Goal: Book appointment/travel/reservation

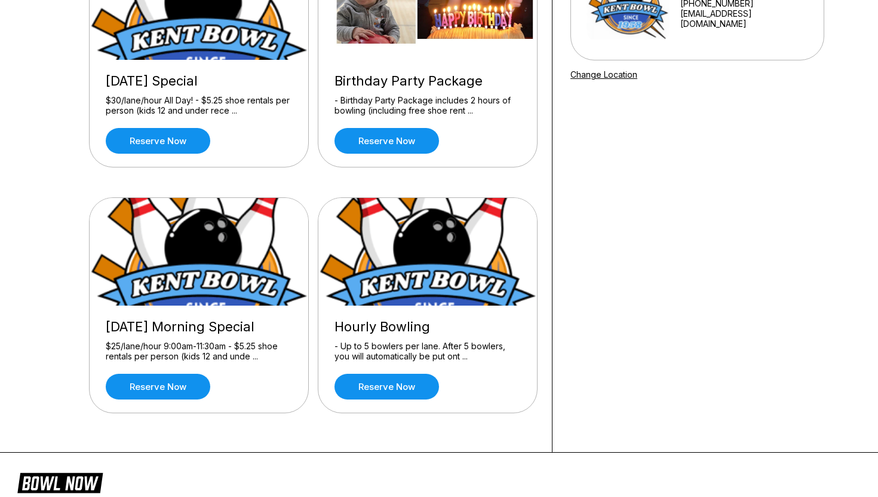
scroll to position [185, 0]
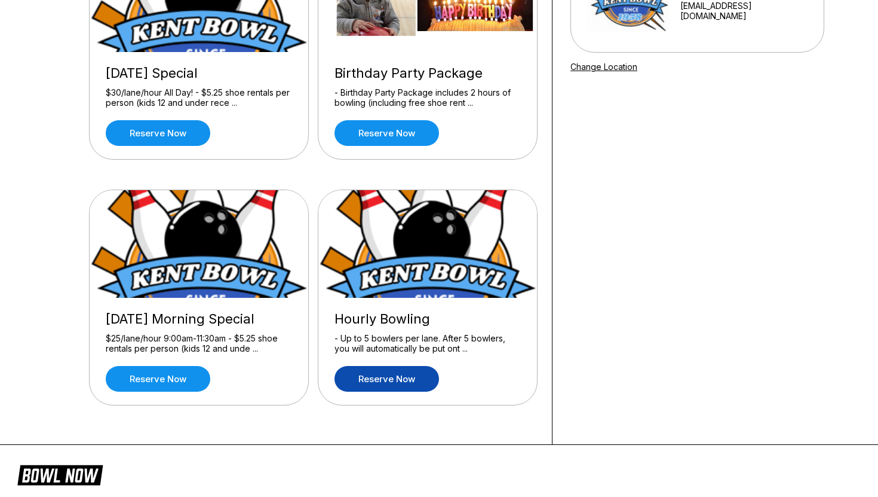
click at [414, 382] on link "Reserve now" at bounding box center [387, 379] width 105 height 26
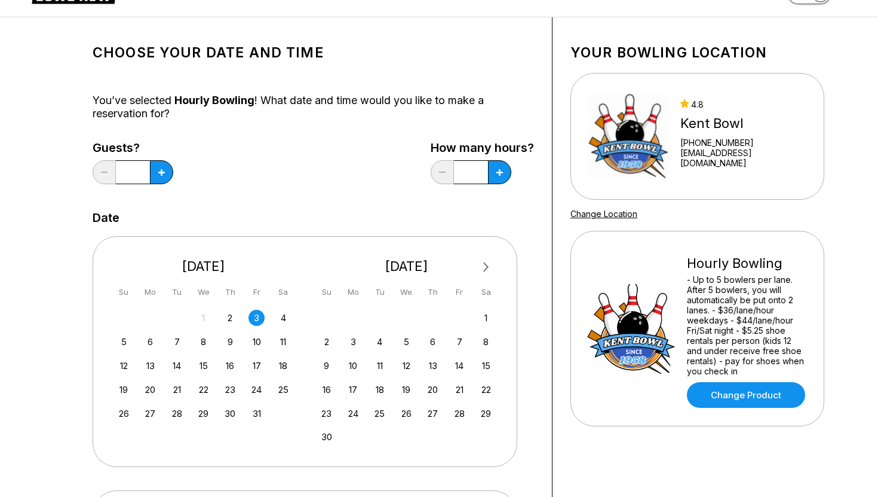
scroll to position [40, 0]
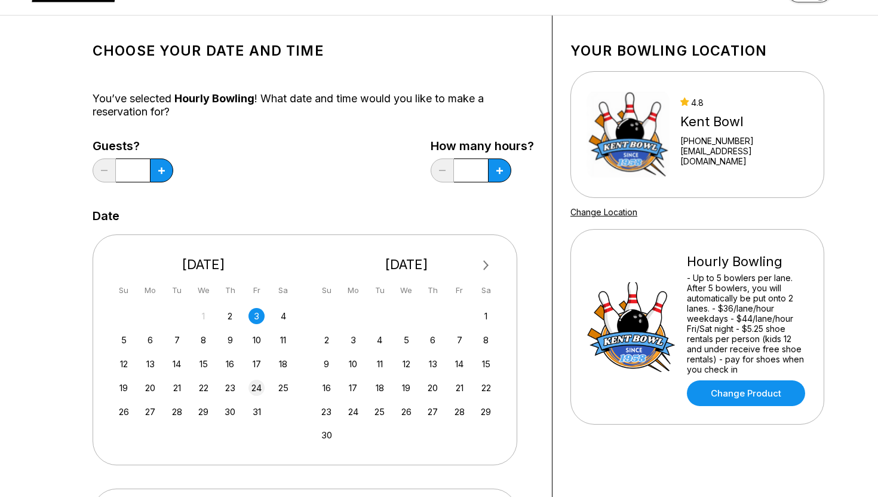
click at [256, 390] on div "24" at bounding box center [257, 387] width 16 height 16
click at [497, 179] on button at bounding box center [499, 170] width 23 height 24
type input "***"
click at [155, 174] on button at bounding box center [161, 170] width 23 height 24
type input "*"
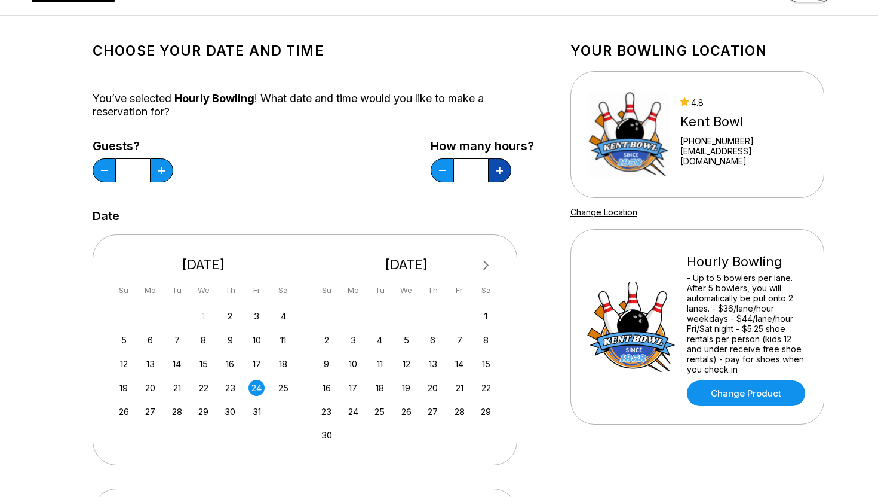
click at [508, 170] on button at bounding box center [499, 170] width 23 height 24
type input "*"
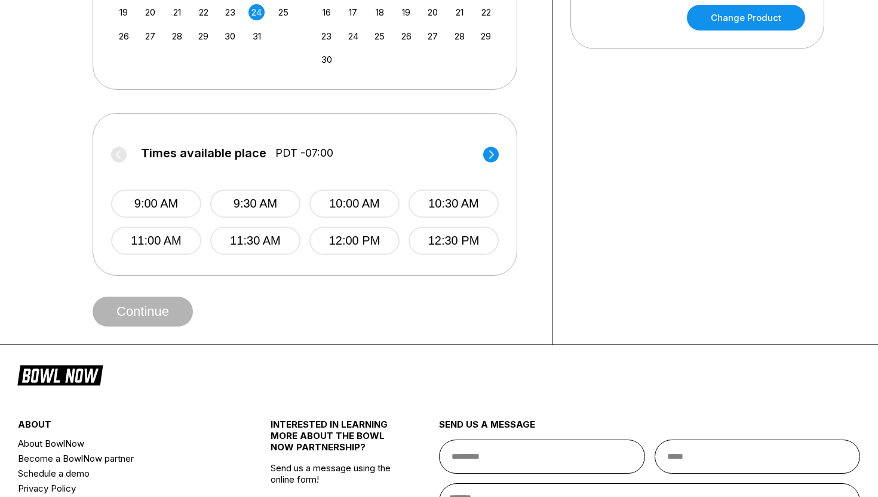
scroll to position [419, 0]
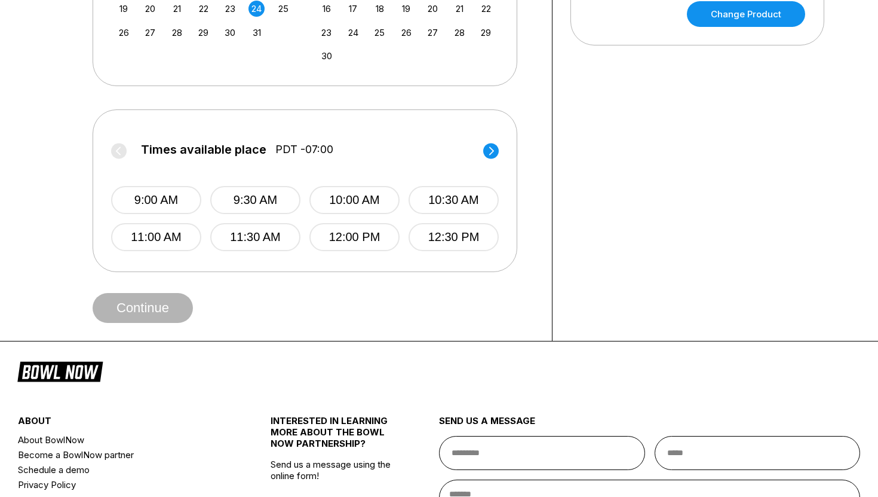
click at [489, 155] on circle at bounding box center [491, 151] width 16 height 16
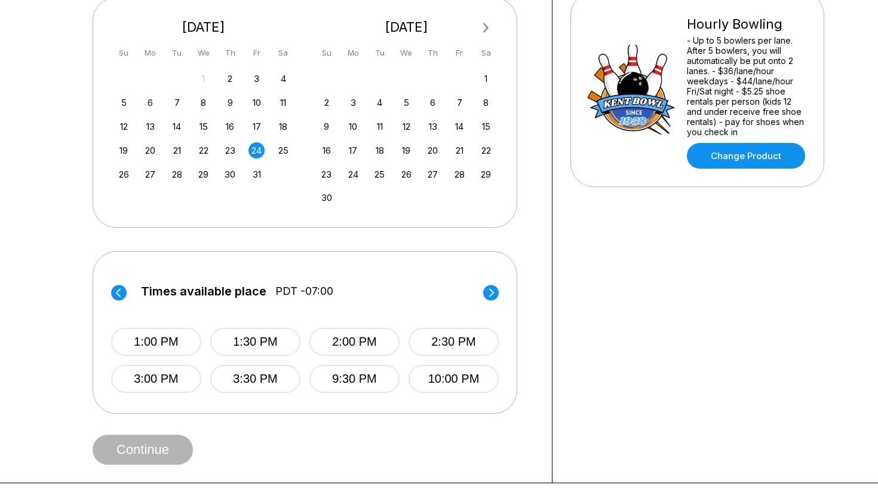
scroll to position [275, 0]
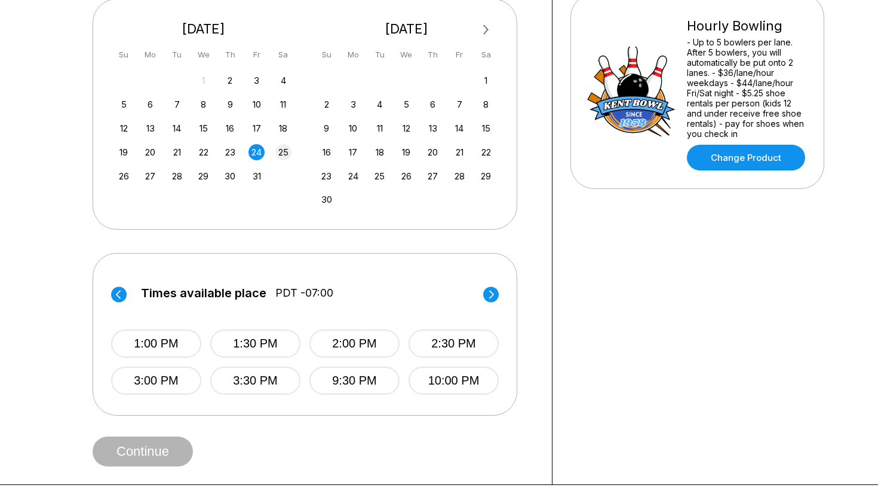
click at [282, 155] on div "25" at bounding box center [283, 152] width 16 height 16
click at [495, 285] on div "Times available place PDT -07:00 9:00 AM 9:30 AM 10:00 AM 10:30 AM 11:00 AM 4:3…" at bounding box center [305, 332] width 388 height 123
click at [495, 295] on circle at bounding box center [491, 294] width 16 height 16
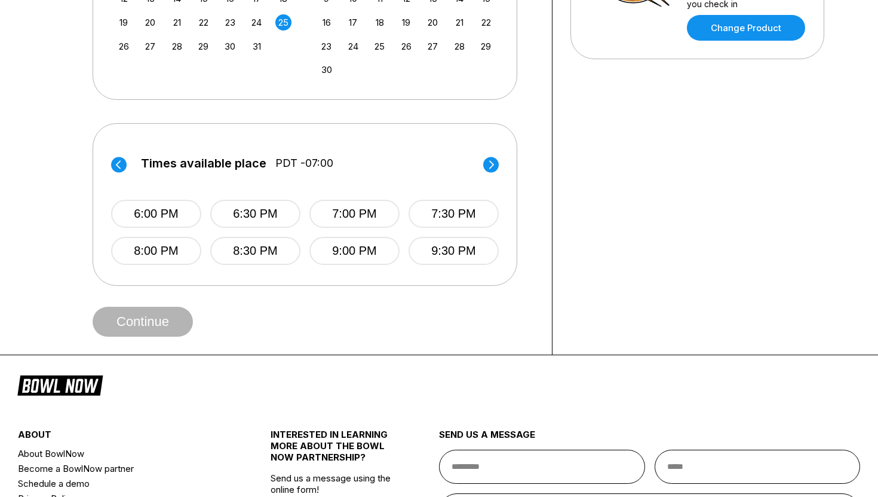
scroll to position [436, 0]
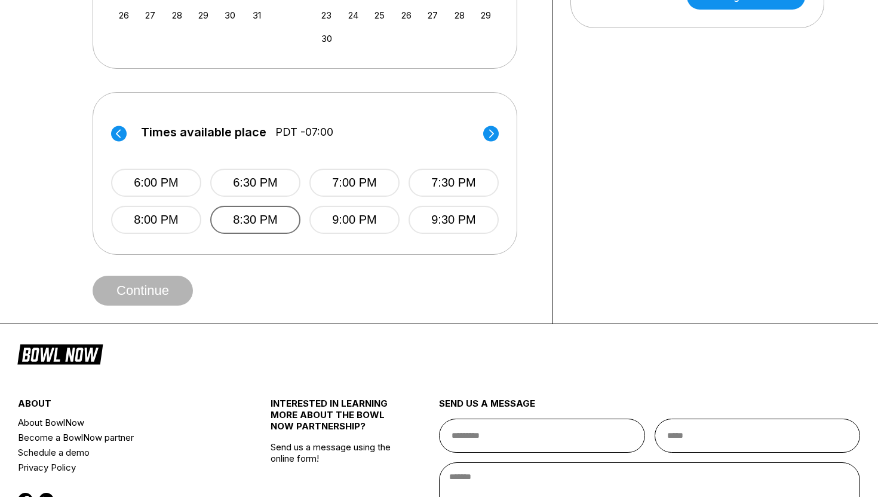
click at [260, 218] on button "8:30 PM" at bounding box center [255, 220] width 90 height 28
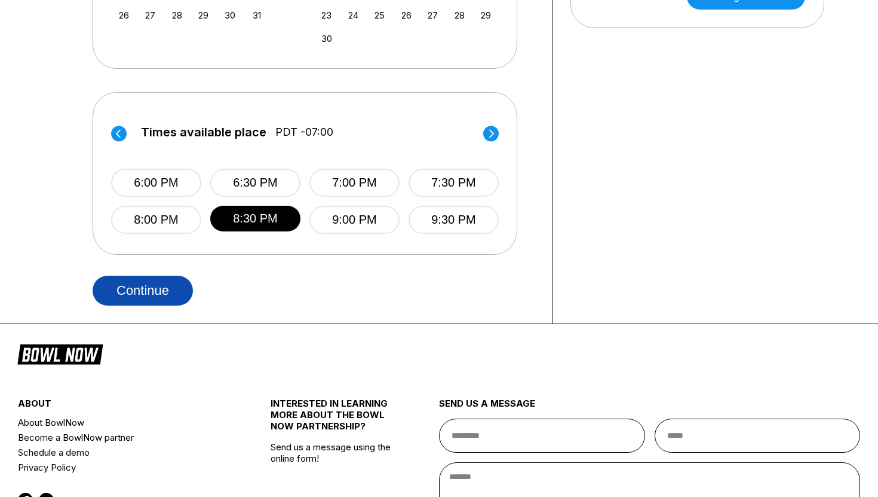
click at [157, 286] on button "Continue" at bounding box center [143, 290] width 100 height 30
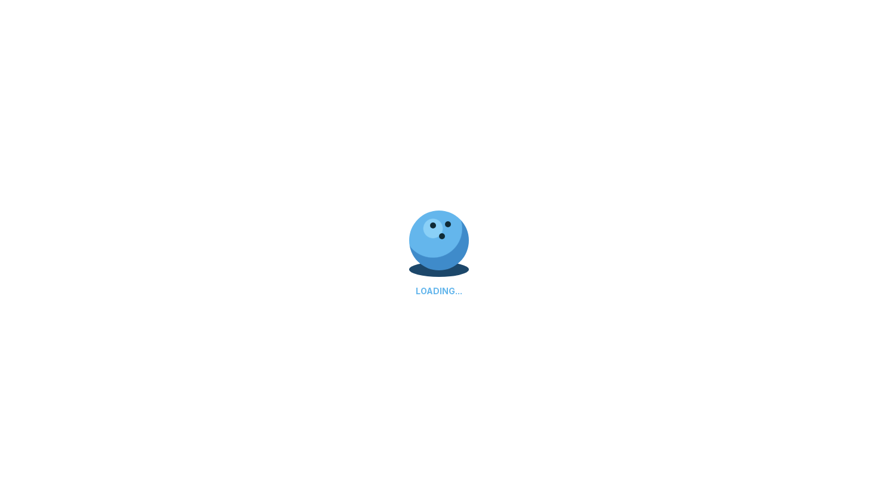
select select "**"
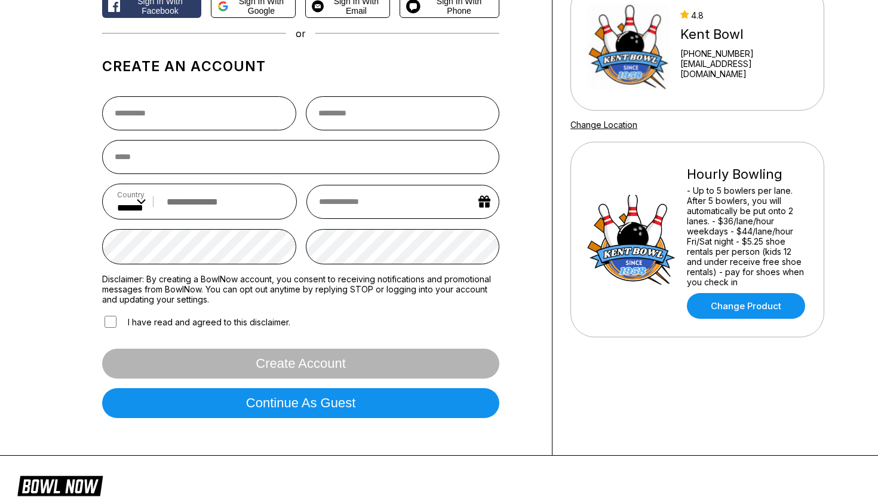
scroll to position [182, 0]
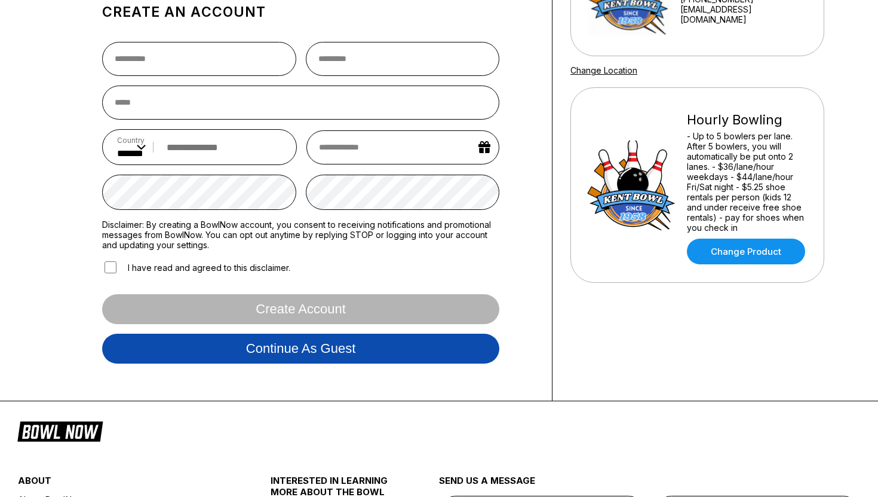
click at [214, 348] on button "Continue as guest" at bounding box center [300, 348] width 397 height 30
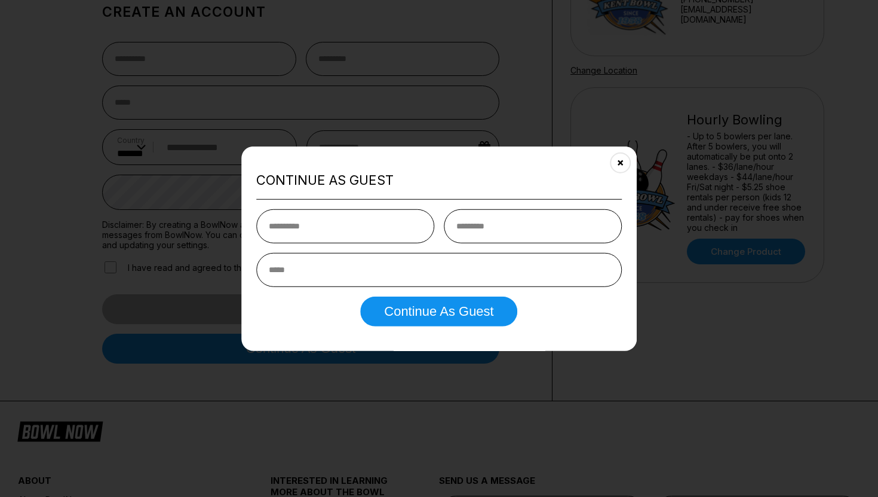
click at [376, 227] on input "text" at bounding box center [345, 226] width 178 height 34
type input "*********"
type input "****"
click at [369, 274] on input "email" at bounding box center [439, 270] width 366 height 34
type input "**********"
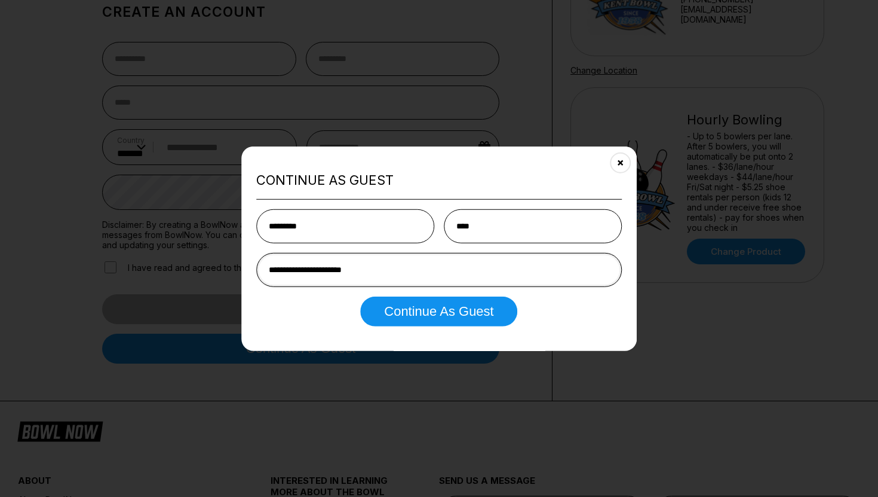
click at [360, 296] on button "Continue as Guest" at bounding box center [438, 311] width 157 height 30
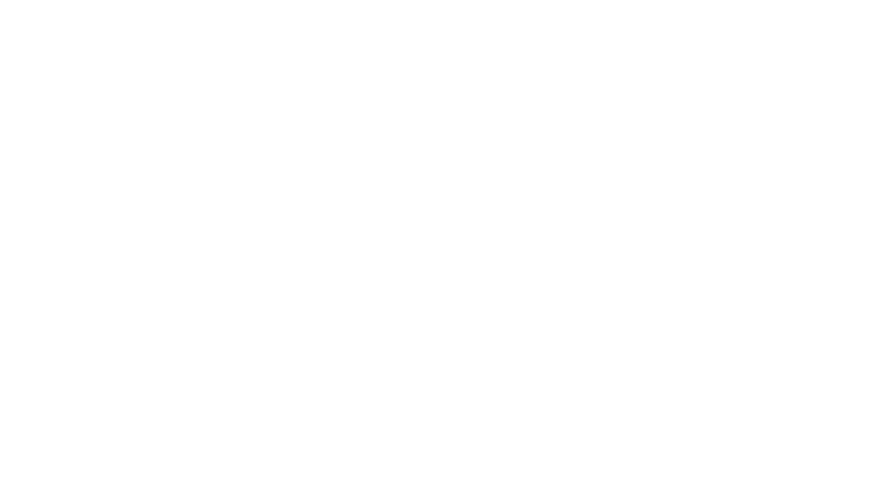
select select "**"
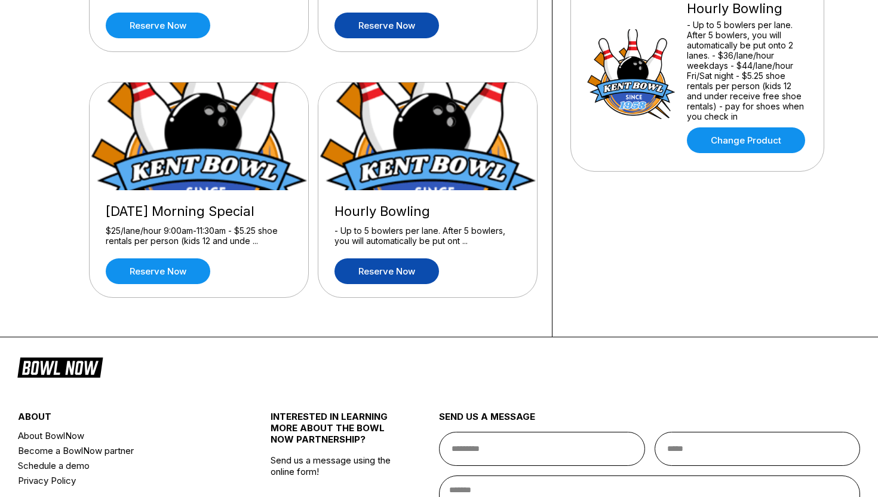
scroll to position [296, 0]
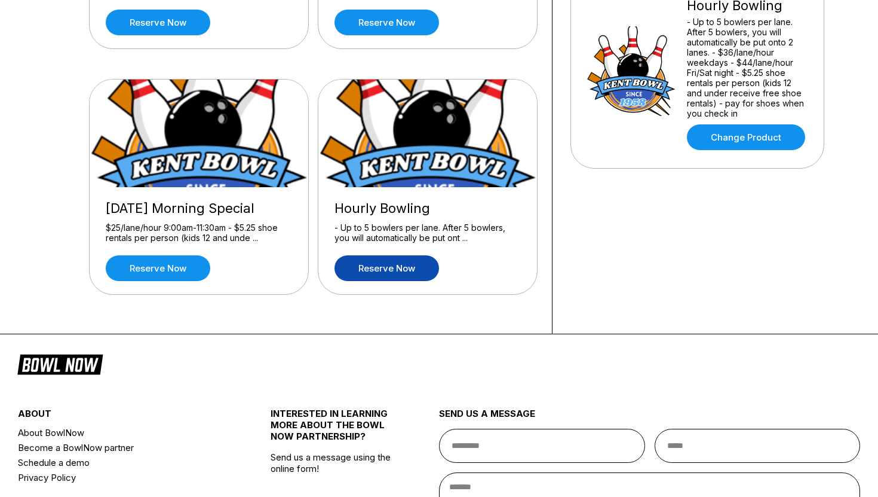
click at [373, 264] on link "Reserve now" at bounding box center [387, 268] width 105 height 26
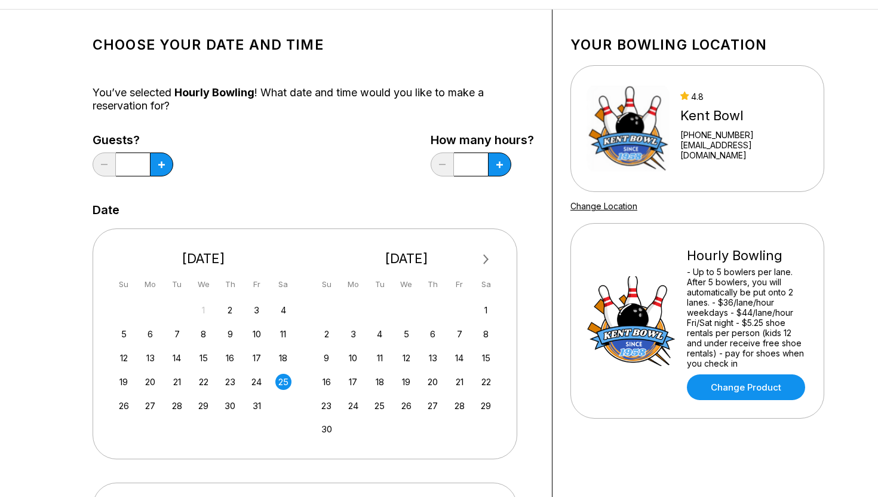
scroll to position [53, 0]
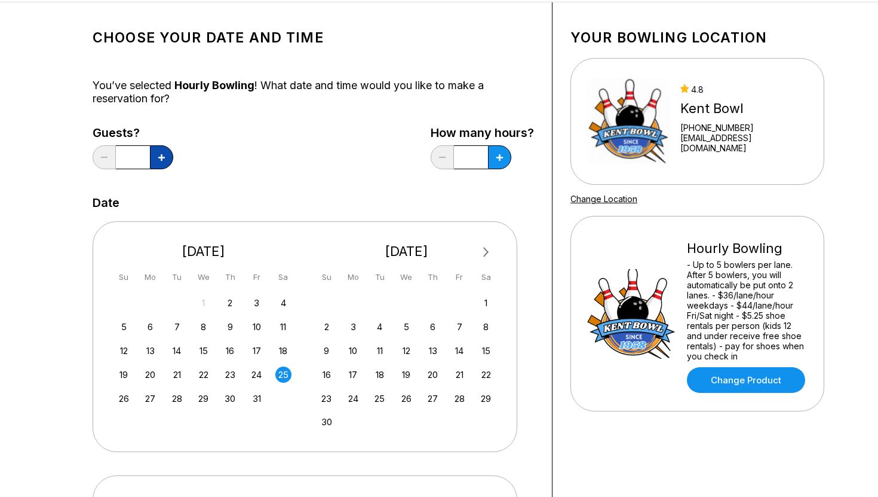
click at [169, 159] on button at bounding box center [161, 157] width 23 height 24
type input "*"
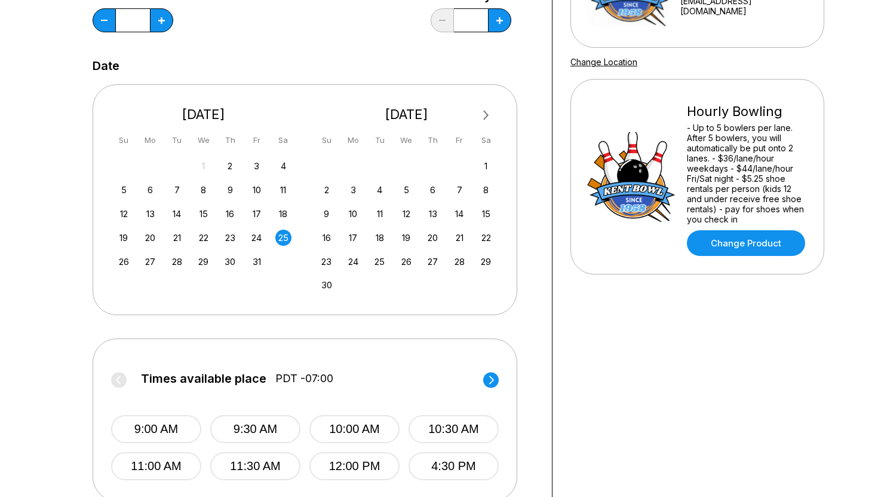
scroll to position [160, 0]
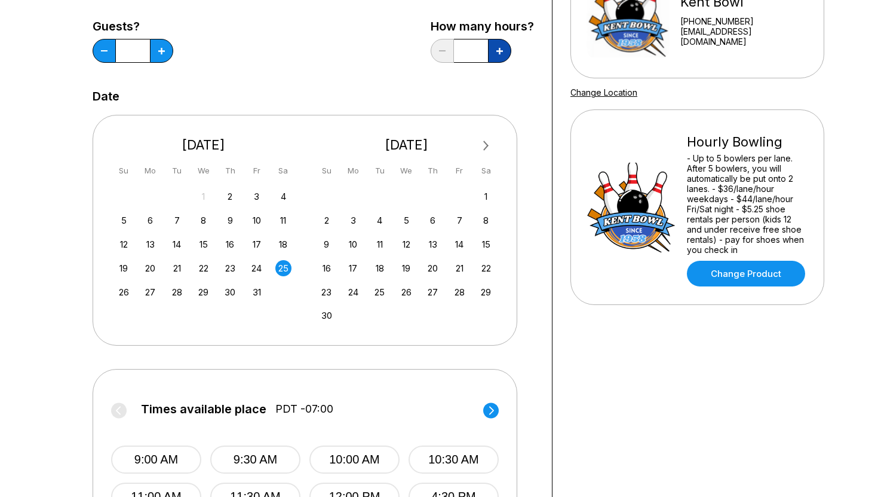
click at [498, 54] on icon at bounding box center [500, 51] width 7 height 7
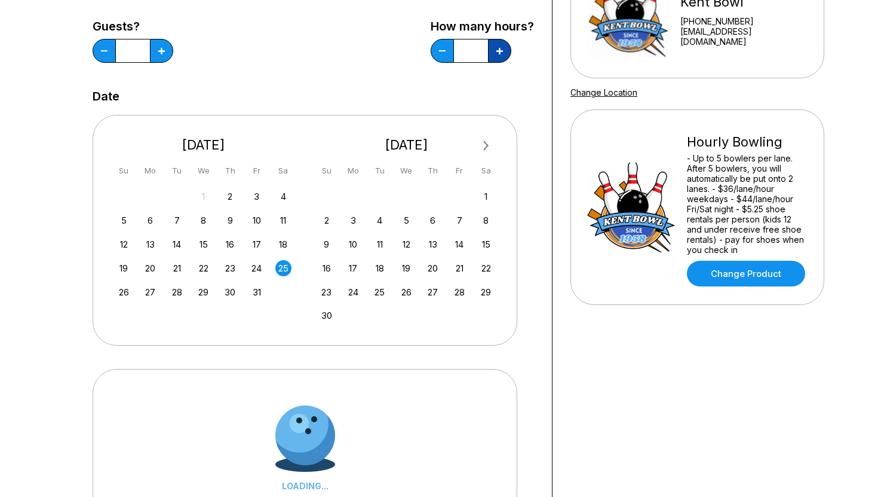
click at [498, 54] on icon at bounding box center [500, 51] width 7 height 7
type input "*"
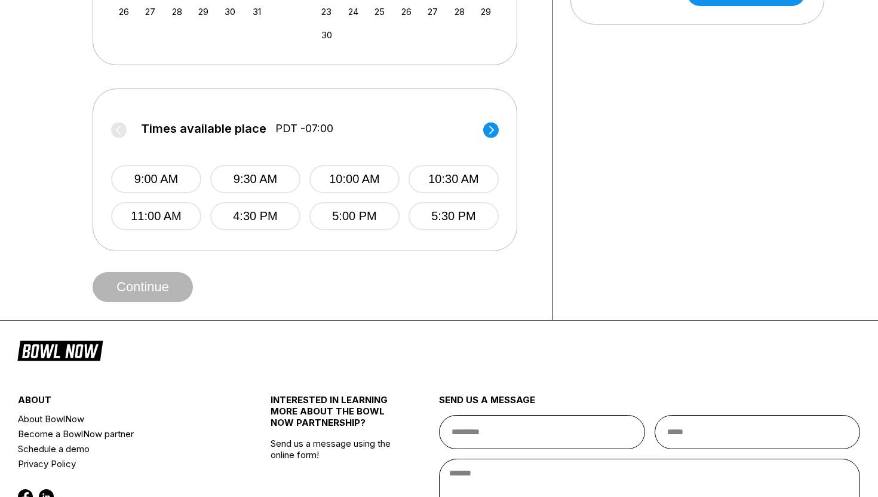
scroll to position [442, 0]
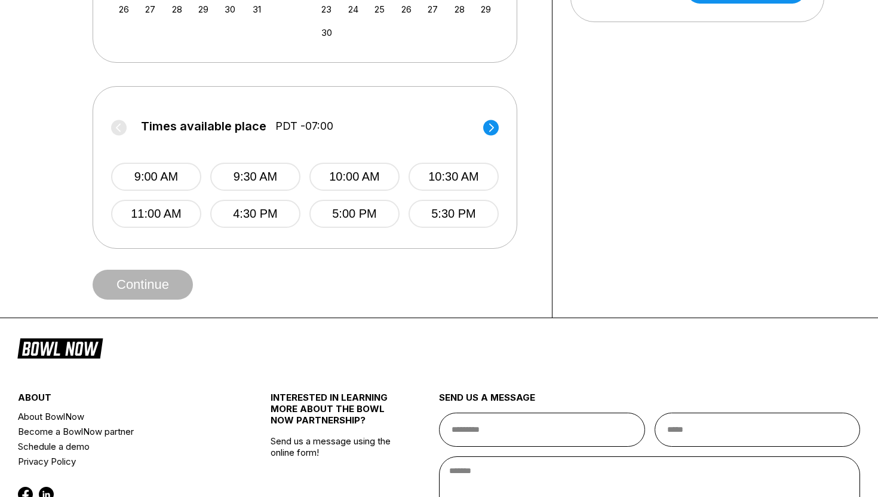
click at [491, 137] on label "Times available place PDT -07:00" at bounding box center [305, 129] width 388 height 19
click at [491, 134] on circle at bounding box center [491, 128] width 16 height 16
click at [277, 221] on button "8:30 PM" at bounding box center [255, 214] width 90 height 28
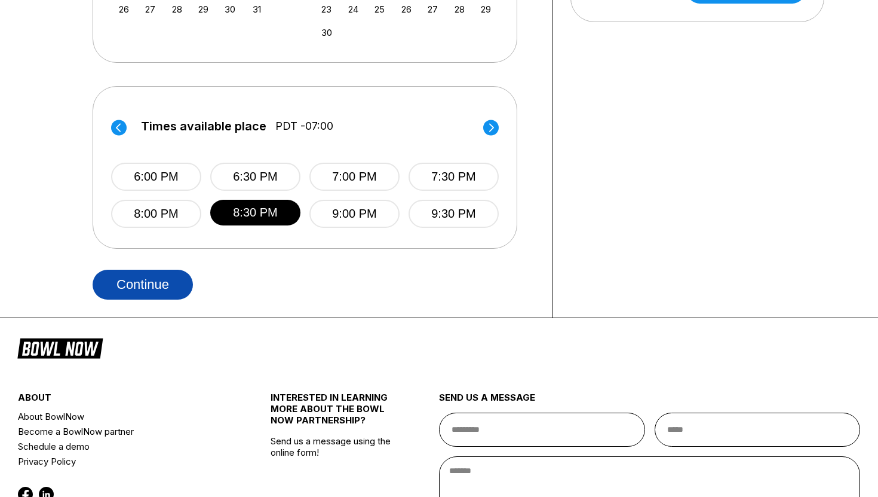
click at [171, 286] on button "Continue" at bounding box center [143, 285] width 100 height 30
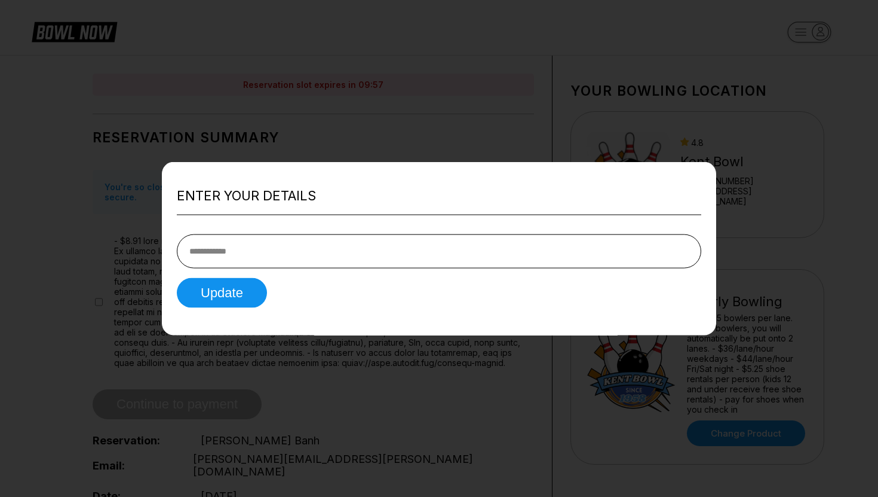
click at [238, 256] on input "tel" at bounding box center [439, 251] width 525 height 34
type input "**********"
click at [218, 295] on button "Update" at bounding box center [222, 293] width 90 height 30
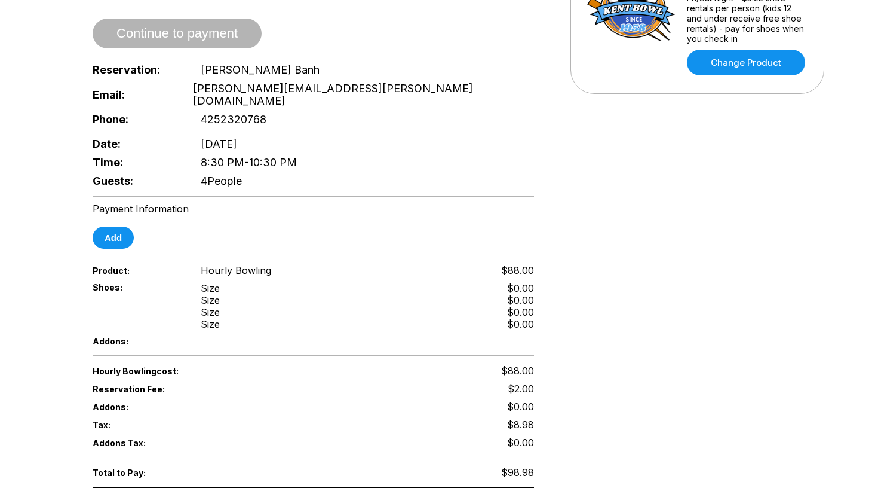
scroll to position [372, 0]
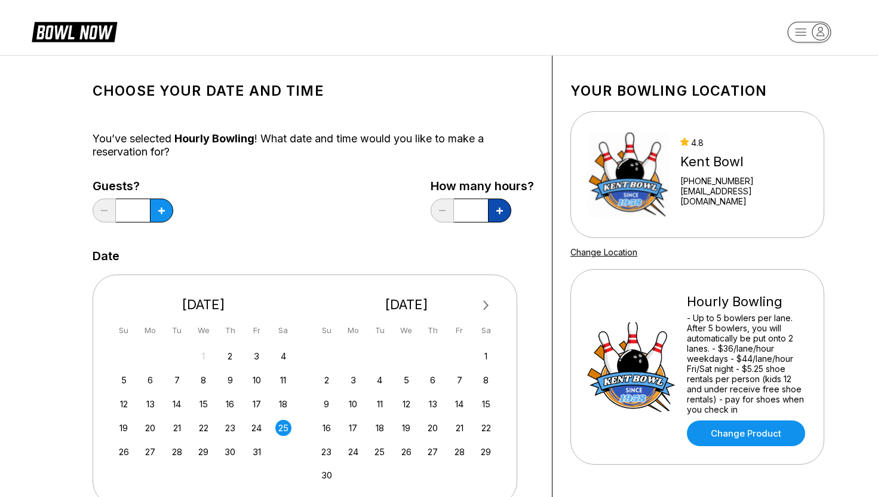
click at [497, 205] on button at bounding box center [499, 210] width 23 height 24
type input "***"
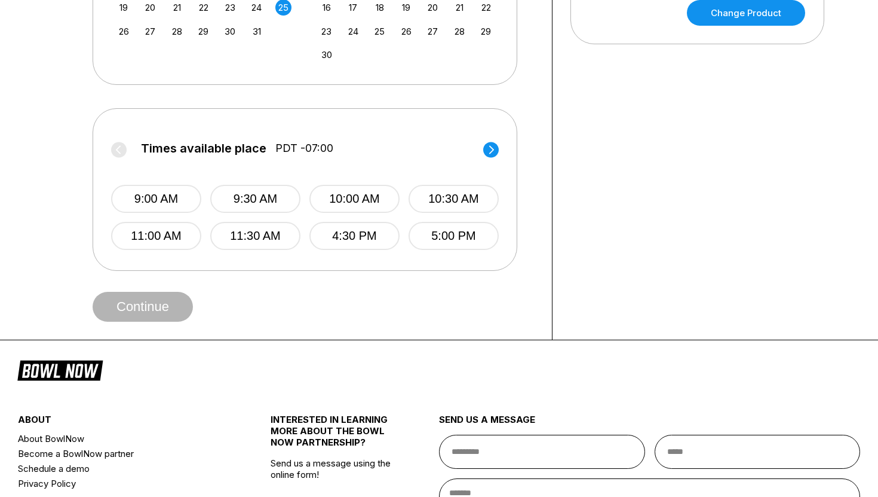
scroll to position [419, 0]
click at [492, 153] on circle at bounding box center [491, 150] width 16 height 16
click at [310, 240] on button "8:30 PM" at bounding box center [355, 236] width 90 height 28
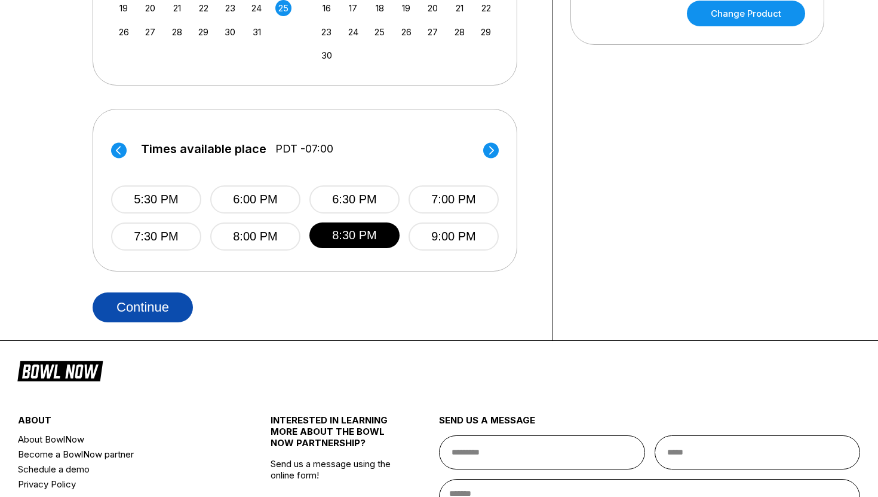
click at [154, 303] on button "Continue" at bounding box center [143, 307] width 100 height 30
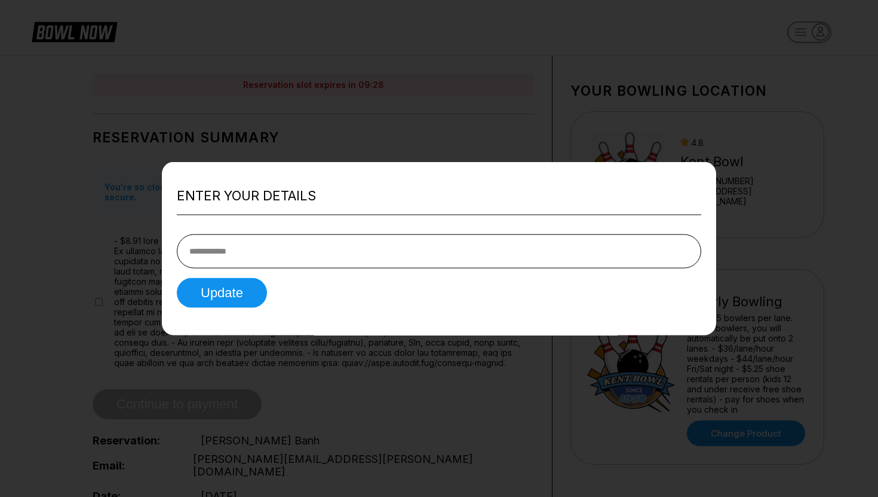
click at [237, 257] on input "tel" at bounding box center [439, 251] width 525 height 34
type input "**********"
click at [242, 289] on button "Update" at bounding box center [222, 293] width 90 height 30
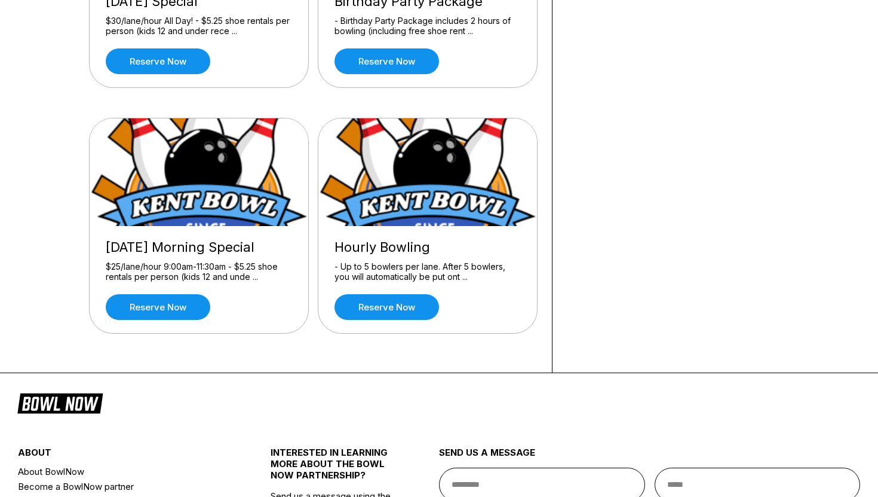
scroll to position [142, 0]
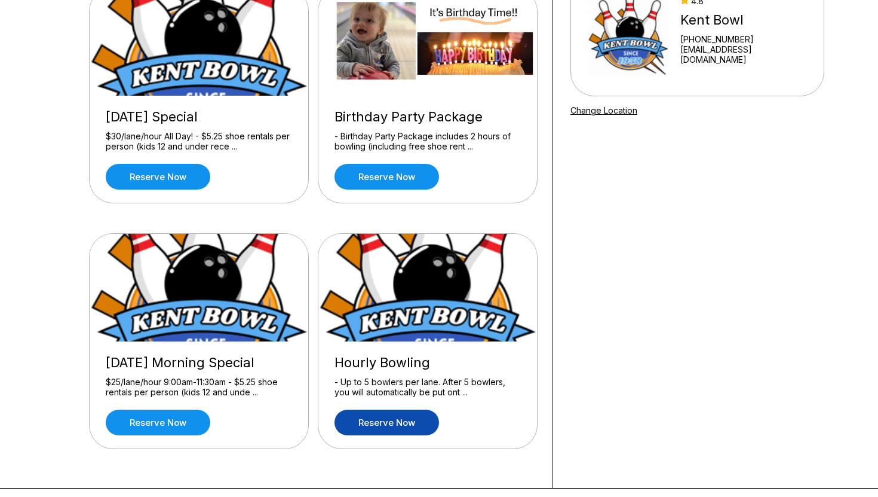
click at [375, 426] on link "Reserve now" at bounding box center [387, 422] width 105 height 26
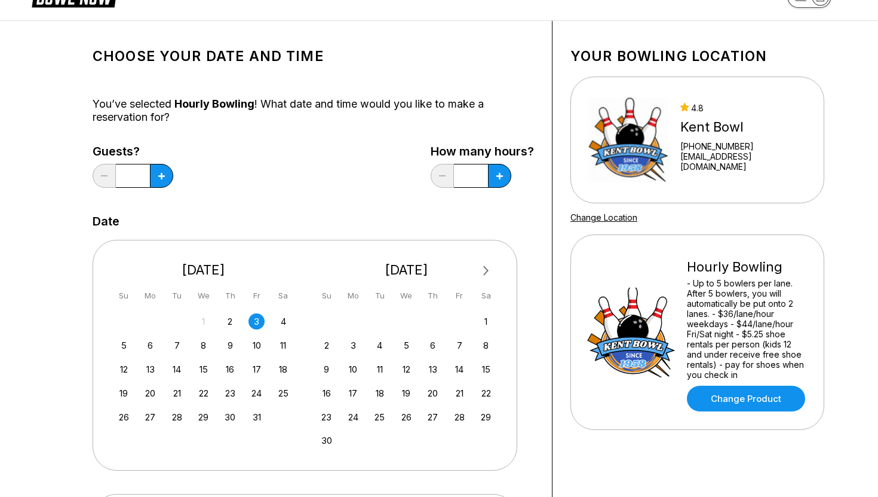
scroll to position [36, 0]
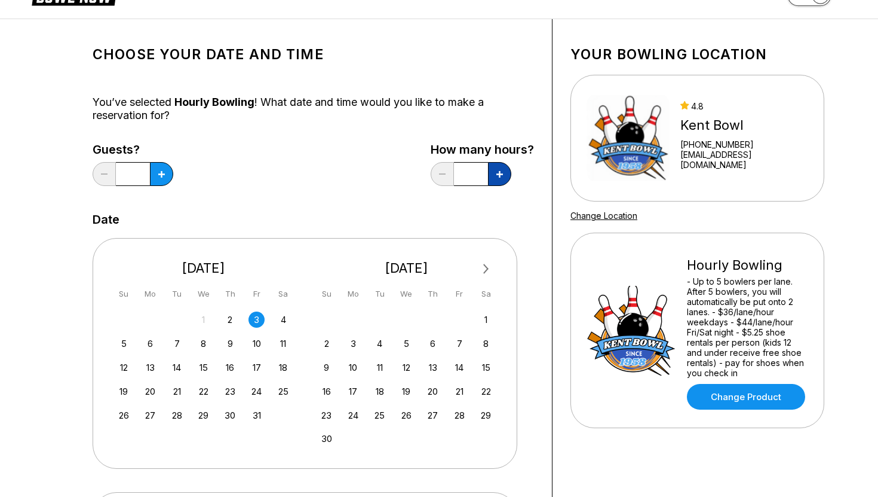
click at [500, 180] on button at bounding box center [499, 174] width 23 height 24
type input "*"
click at [161, 176] on icon at bounding box center [161, 174] width 7 height 7
click at [161, 174] on icon at bounding box center [161, 174] width 7 height 7
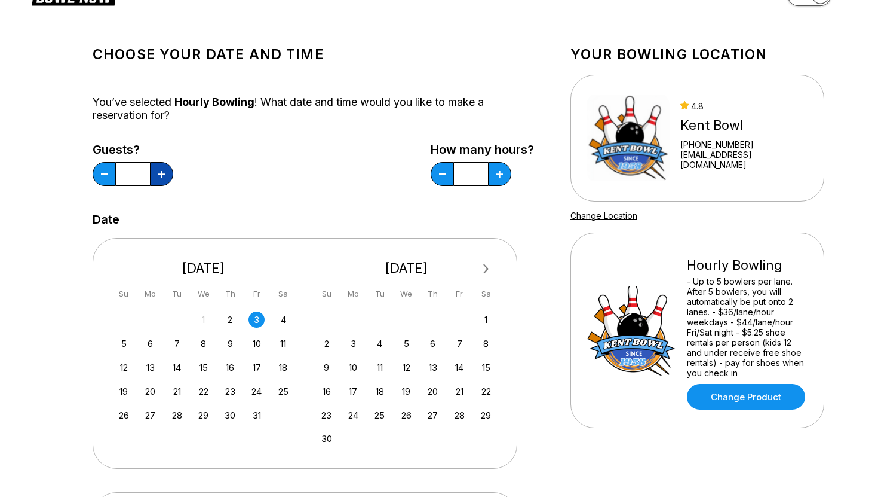
click at [161, 174] on icon at bounding box center [161, 174] width 7 height 7
type input "*"
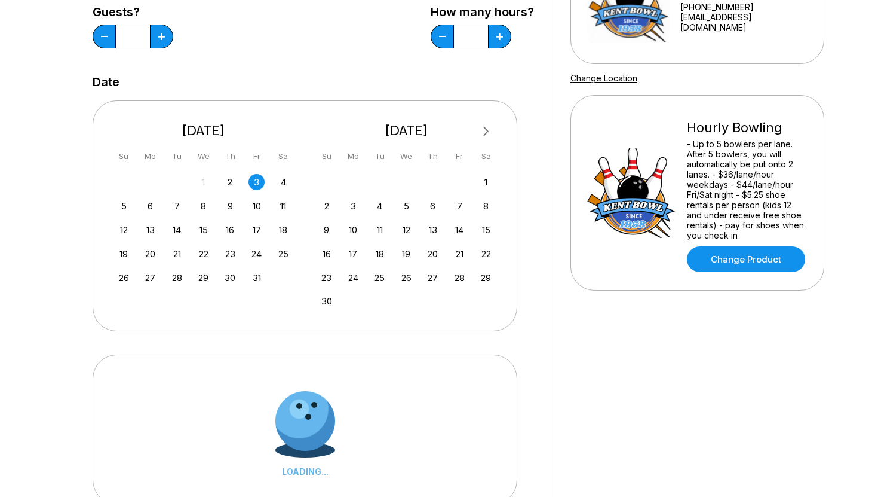
scroll to position [261, 0]
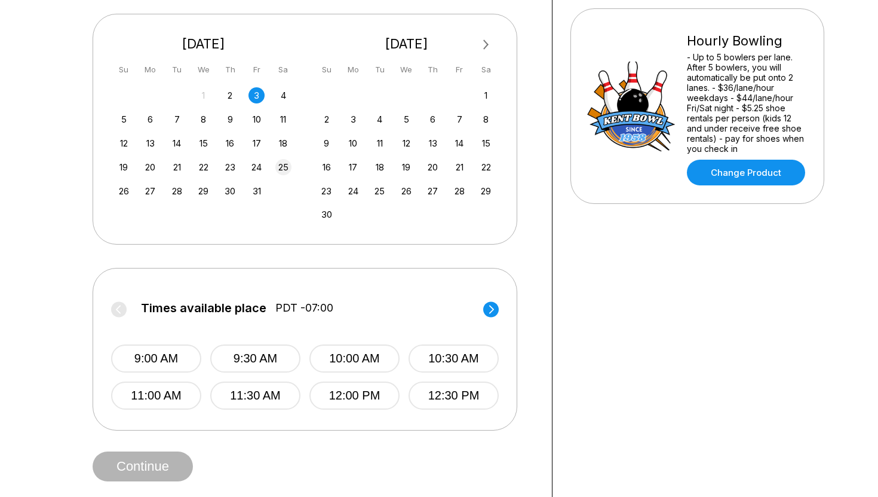
click at [283, 174] on div "25" at bounding box center [283, 167] width 16 height 16
click at [490, 308] on circle at bounding box center [491, 309] width 16 height 16
click at [249, 397] on button "8:30 PM" at bounding box center [255, 395] width 90 height 28
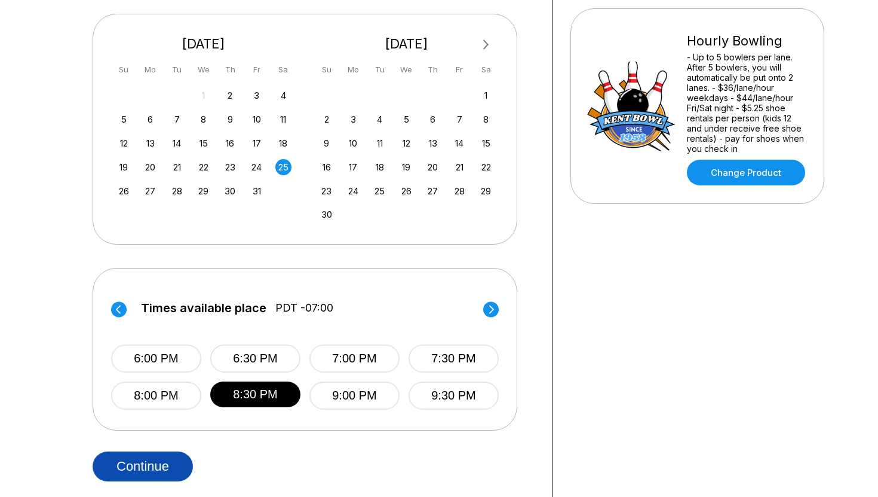
click at [152, 463] on button "Continue" at bounding box center [143, 466] width 100 height 30
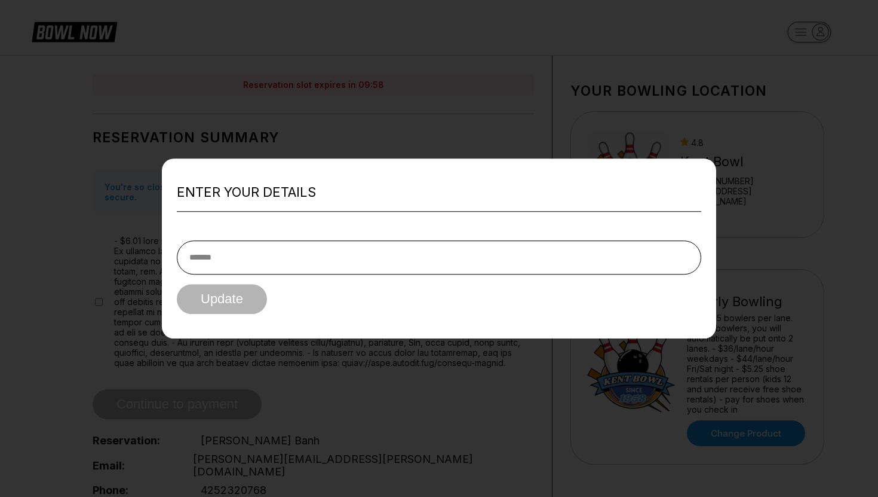
click at [275, 259] on input "text" at bounding box center [439, 257] width 525 height 34
type input "**********"
click at [229, 298] on button "Update" at bounding box center [222, 299] width 90 height 30
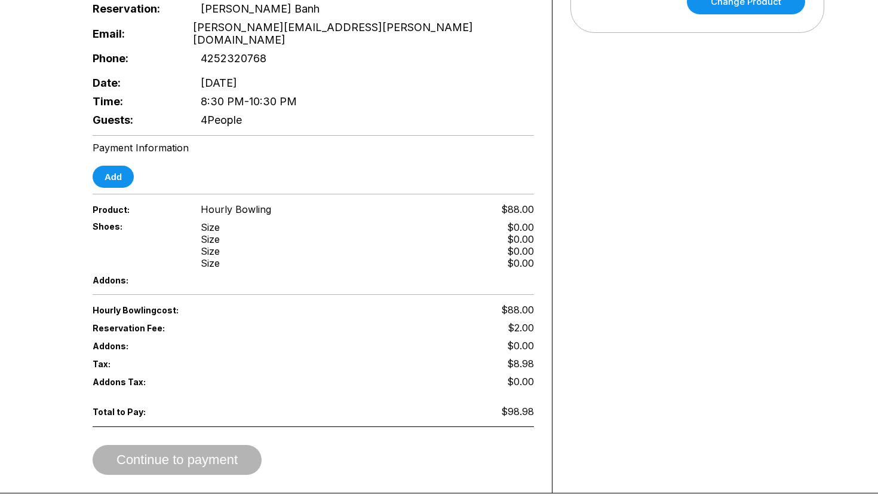
scroll to position [443, 0]
